Goal: Task Accomplishment & Management: Manage account settings

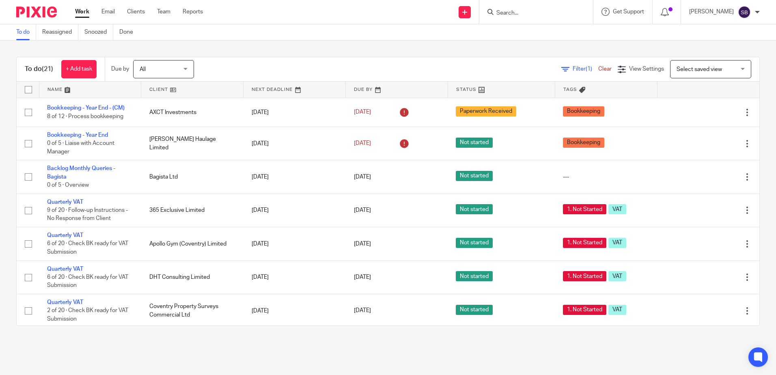
scroll to position [452, 0]
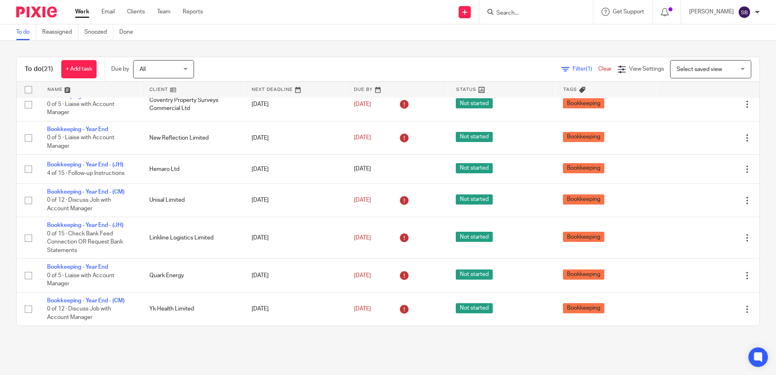
click at [536, 15] on input "Search" at bounding box center [531, 13] width 73 height 7
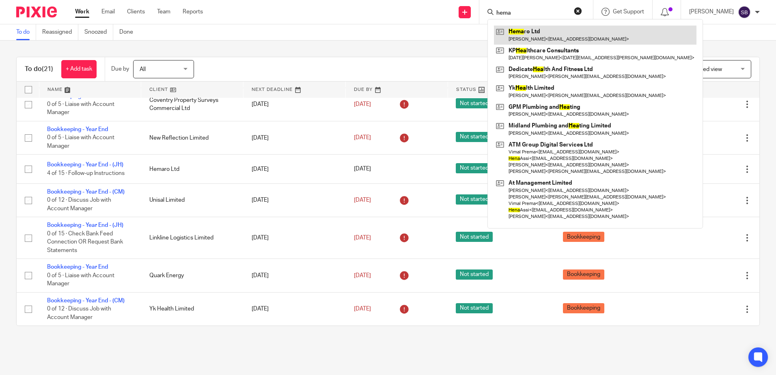
type input "hema"
click at [552, 36] on link at bounding box center [595, 35] width 202 height 19
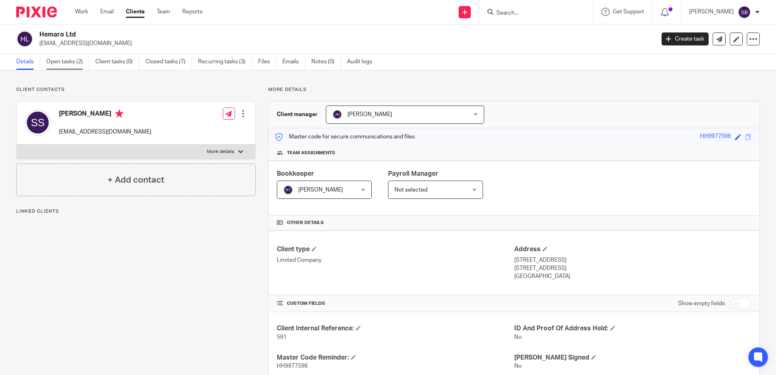
click at [72, 62] on link "Open tasks (2)" at bounding box center [67, 62] width 43 height 16
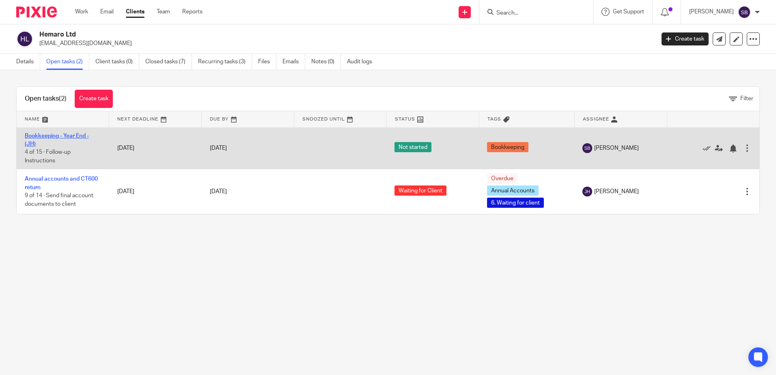
click at [68, 137] on link "Bookkeeping - Year End - (JH)" at bounding box center [57, 140] width 64 height 14
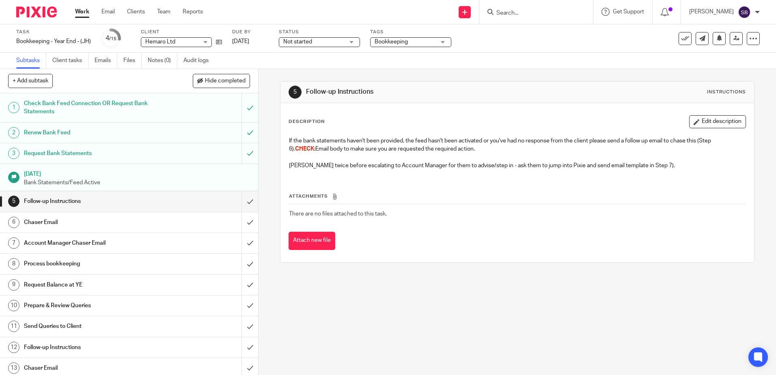
click at [532, 16] on input "Search" at bounding box center [531, 13] width 73 height 7
type input "hemaro"
click button "submit" at bounding box center [0, 0] width 0 height 0
click at [544, 33] on link at bounding box center [562, 35] width 137 height 19
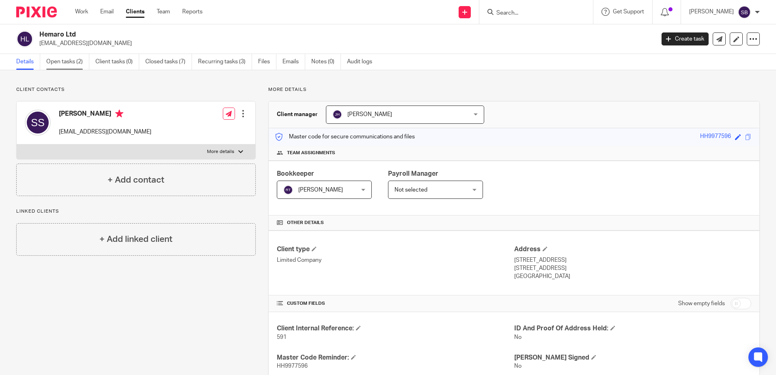
click at [68, 65] on link "Open tasks (2)" at bounding box center [67, 62] width 43 height 16
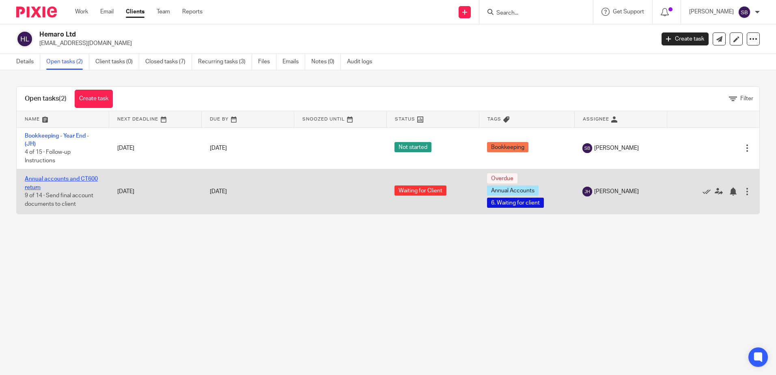
click at [64, 179] on link "Annual accounts and CT600 return" at bounding box center [61, 183] width 73 height 14
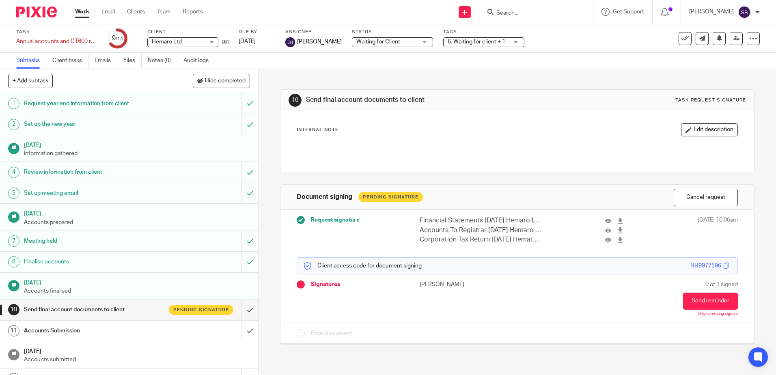
click at [83, 12] on link "Work" at bounding box center [82, 12] width 14 height 8
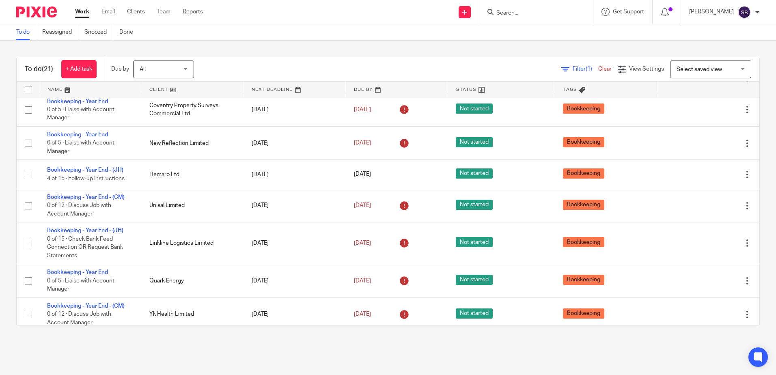
scroll to position [452, 0]
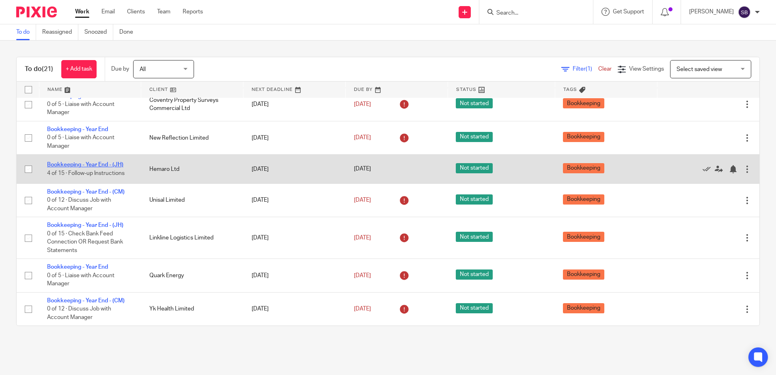
click at [70, 165] on link "Bookkeeping - Year End - (JH)" at bounding box center [85, 165] width 76 height 6
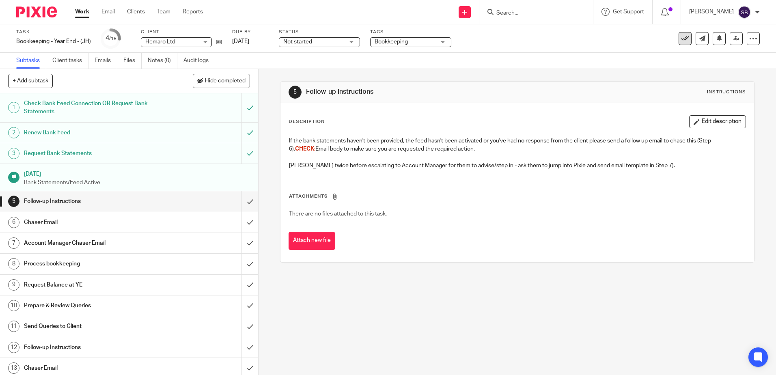
click at [681, 39] on icon at bounding box center [685, 38] width 8 height 8
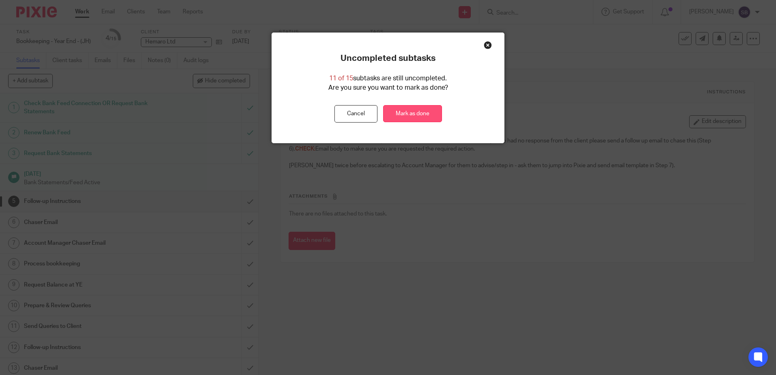
click at [412, 117] on link "Mark as done" at bounding box center [412, 113] width 59 height 17
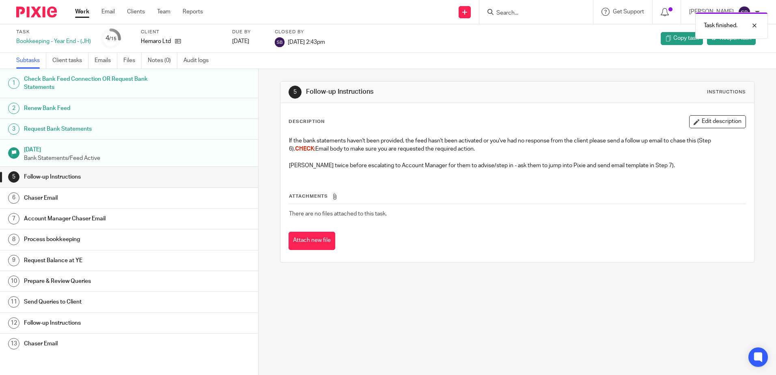
click at [80, 15] on link "Work" at bounding box center [82, 12] width 14 height 8
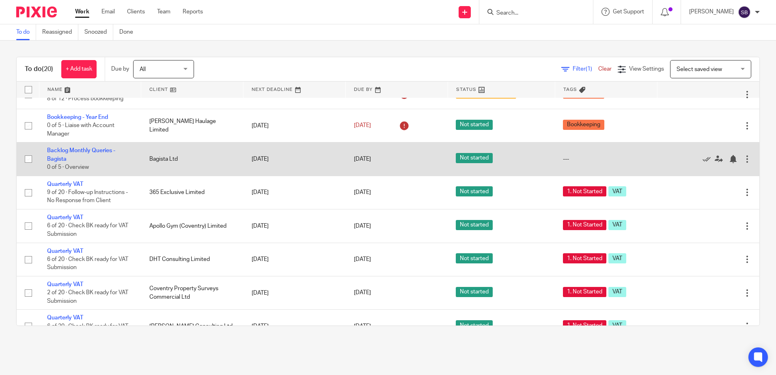
scroll to position [17, 0]
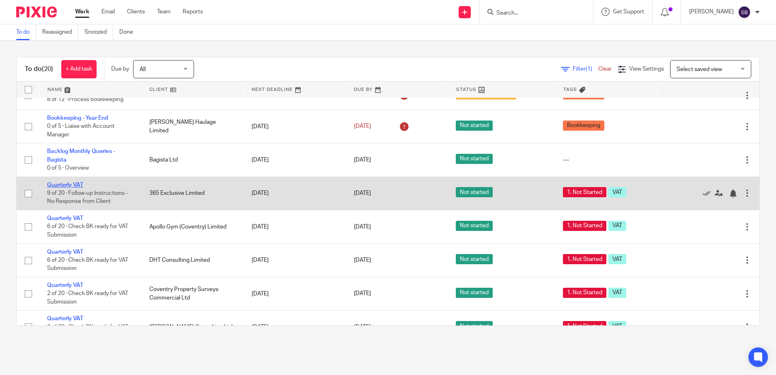
click at [80, 185] on link "Quarterly VAT" at bounding box center [65, 185] width 36 height 6
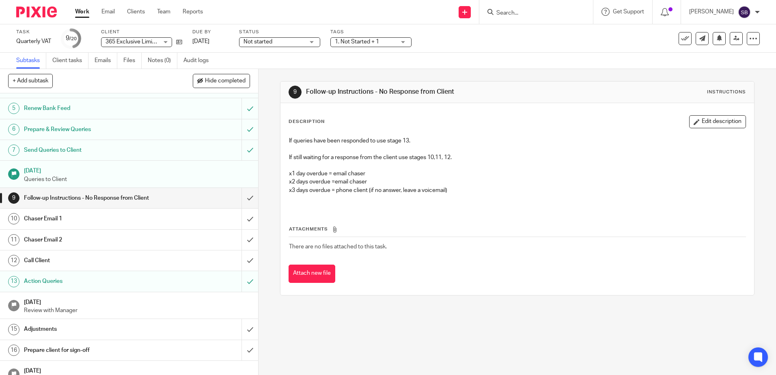
scroll to position [166, 0]
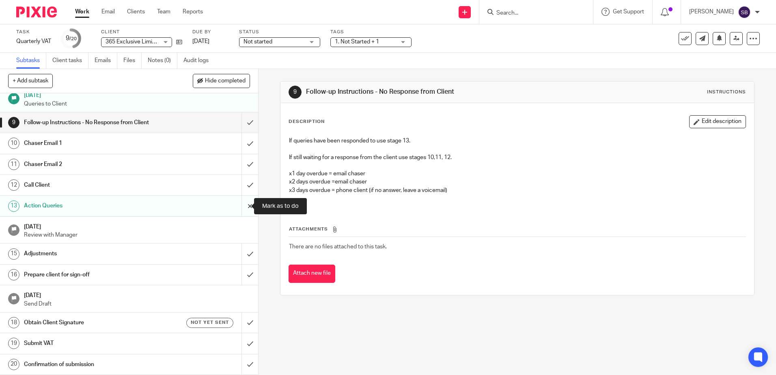
click at [237, 206] on input "submit" at bounding box center [129, 206] width 258 height 20
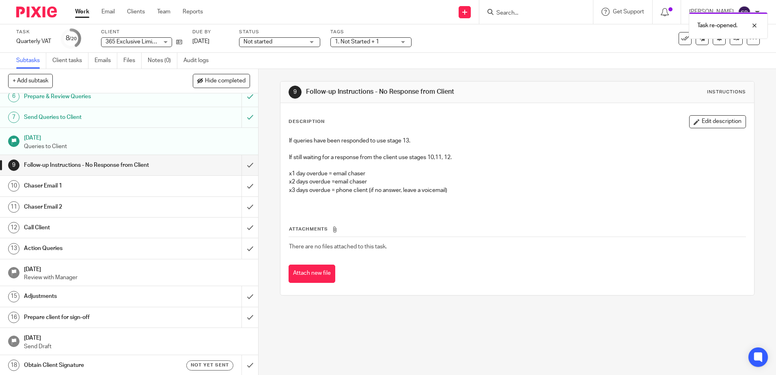
scroll to position [126, 0]
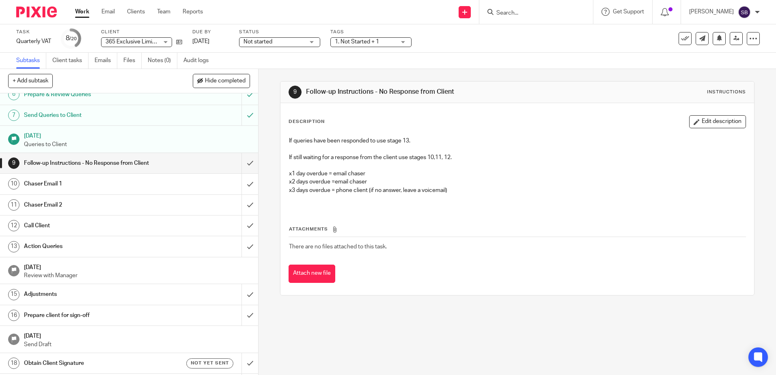
click at [82, 10] on link "Work" at bounding box center [82, 12] width 14 height 8
